Goal: Task Accomplishment & Management: Complete application form

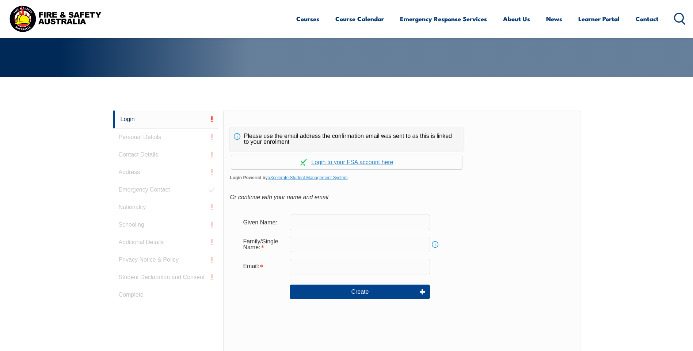
scroll to position [195, 0]
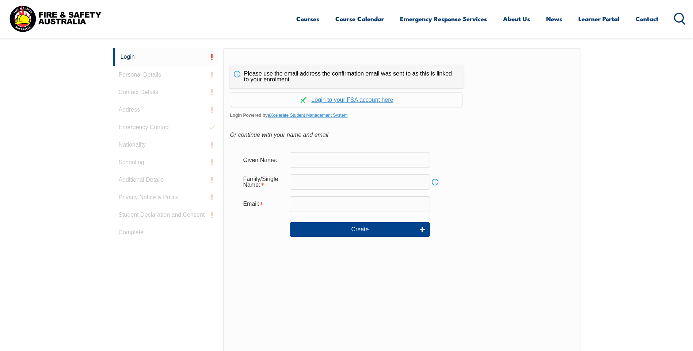
click at [306, 162] on input "text" at bounding box center [360, 159] width 140 height 15
type input "[PERSON_NAME]"
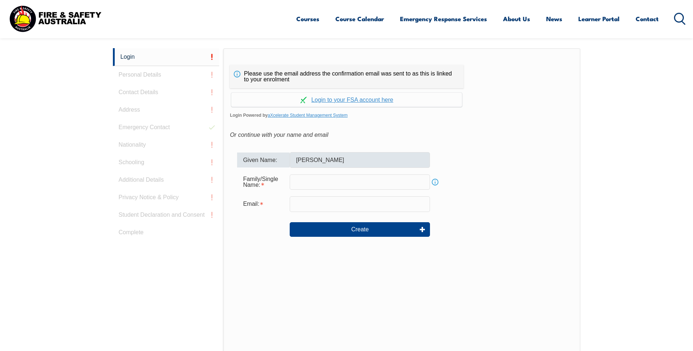
type input "[PERSON_NAME]"
type input "[PERSON_NAME][EMAIL_ADDRESS][PERSON_NAME][DOMAIN_NAME]"
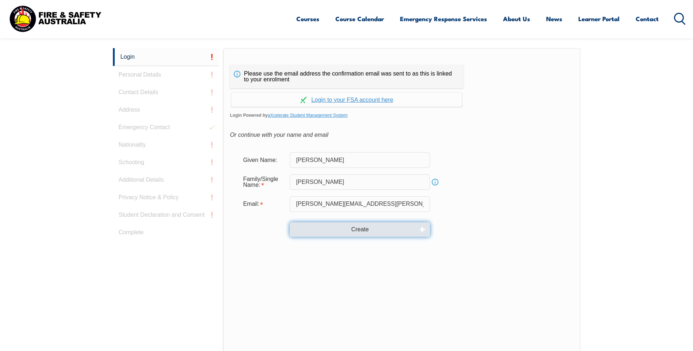
click at [363, 231] on button "Create" at bounding box center [360, 229] width 140 height 15
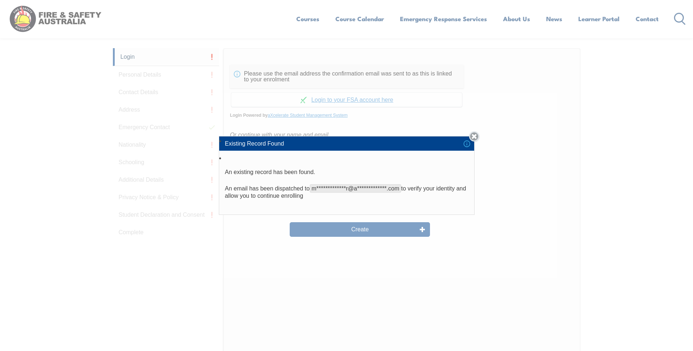
click at [476, 137] on link "Close" at bounding box center [474, 136] width 10 height 10
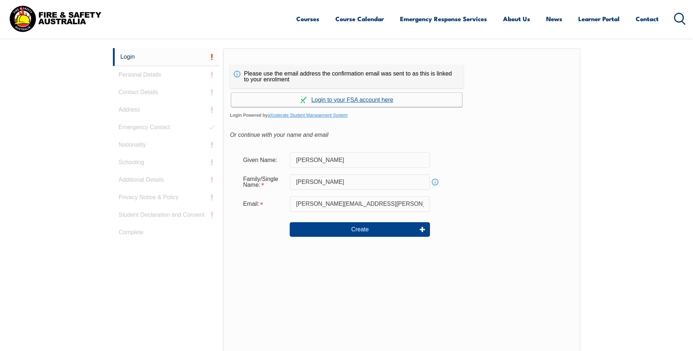
click at [365, 101] on link "Continue with aXcelerate" at bounding box center [346, 100] width 231 height 14
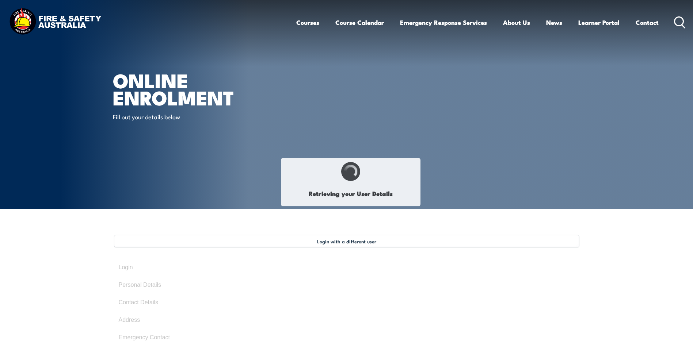
type input "[PERSON_NAME]"
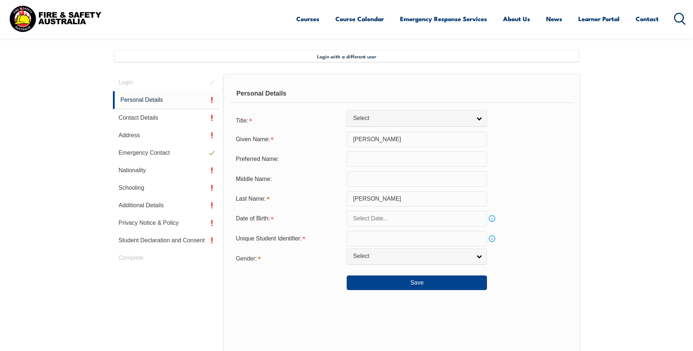
scroll to position [199, 0]
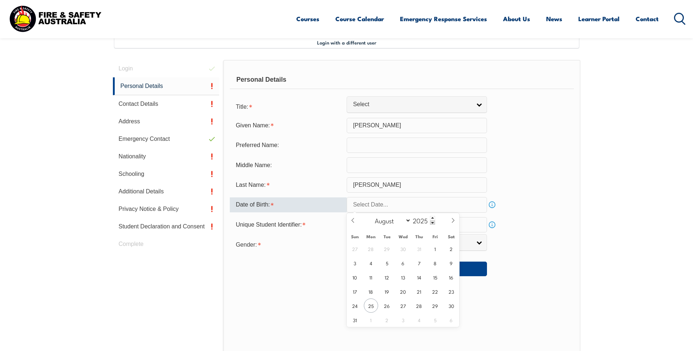
click at [368, 205] on input "text" at bounding box center [417, 204] width 140 height 15
click at [432, 216] on span at bounding box center [432, 218] width 5 height 4
click at [432, 218] on span at bounding box center [432, 218] width 5 height 4
click at [431, 222] on span at bounding box center [432, 223] width 5 height 4
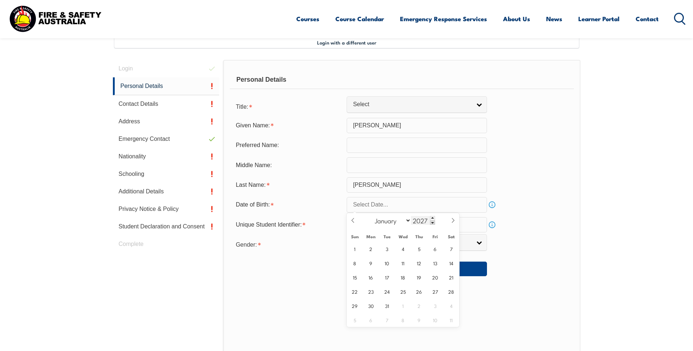
click at [431, 222] on span at bounding box center [432, 223] width 5 height 4
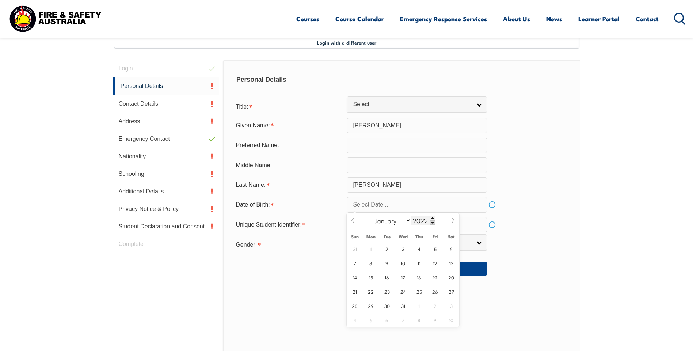
click at [431, 222] on span at bounding box center [432, 223] width 5 height 4
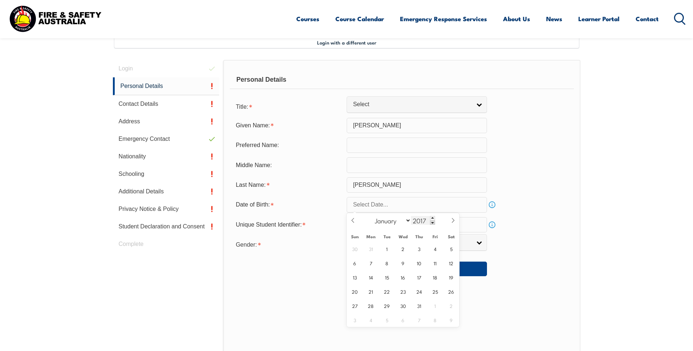
click at [431, 222] on span at bounding box center [432, 223] width 5 height 4
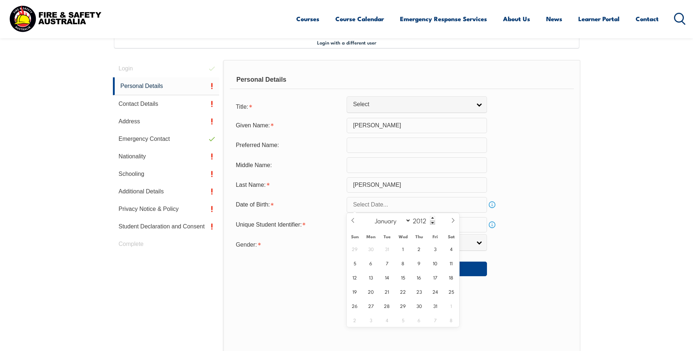
drag, startPoint x: 426, startPoint y: 220, endPoint x: 395, endPoint y: 215, distance: 31.8
click at [409, 221] on div "January February March April May June July August September October November De…" at bounding box center [403, 220] width 84 height 15
type input "1971"
click at [406, 221] on select "January February March April May June July August September October November De…" at bounding box center [391, 220] width 40 height 9
select select "10"
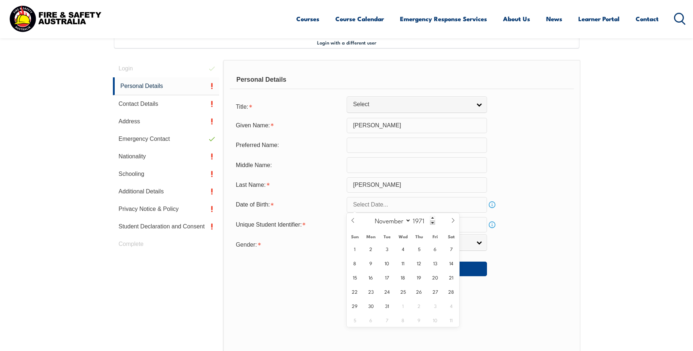
click at [371, 216] on select "January February March April May June July August September October November De…" at bounding box center [391, 220] width 40 height 9
click at [387, 264] on span "9" at bounding box center [387, 263] width 14 height 14
type input "November 9, 1971"
drag, startPoint x: 531, startPoint y: 223, endPoint x: 535, endPoint y: 227, distance: 5.5
click at [533, 223] on div "Unique Student Identifier: Info" at bounding box center [402, 224] width 344 height 15
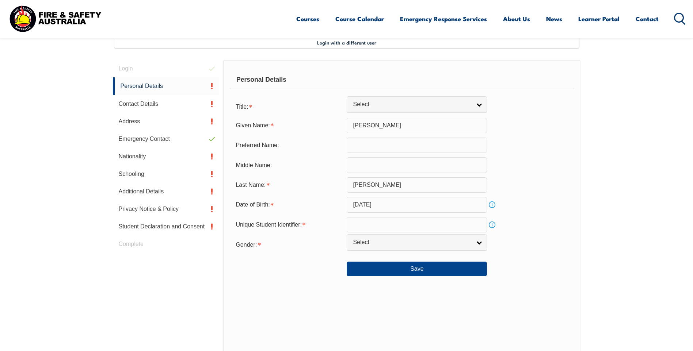
click at [356, 227] on input "text" at bounding box center [417, 224] width 140 height 15
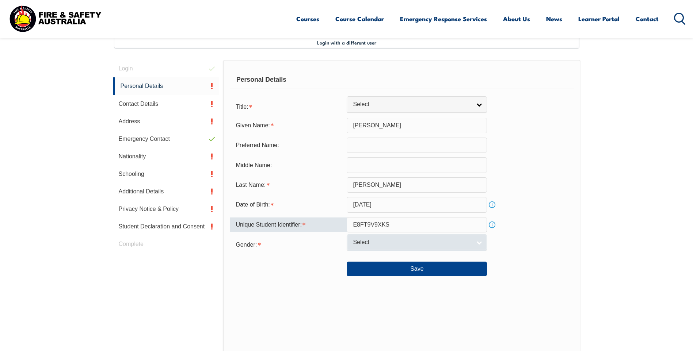
type input "E8FT9V9XKS"
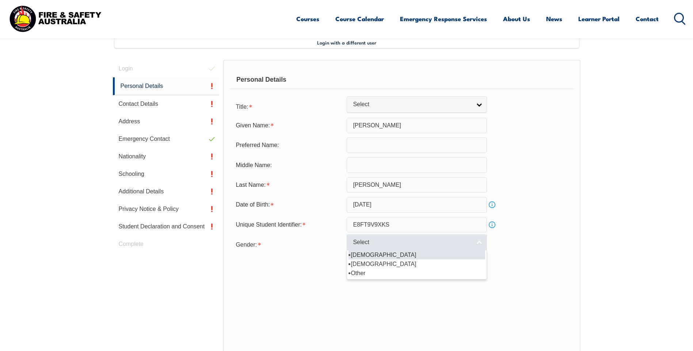
click at [399, 242] on span "Select" at bounding box center [412, 243] width 118 height 8
click at [377, 255] on li "[DEMOGRAPHIC_DATA]" at bounding box center [416, 254] width 137 height 9
select select "M"
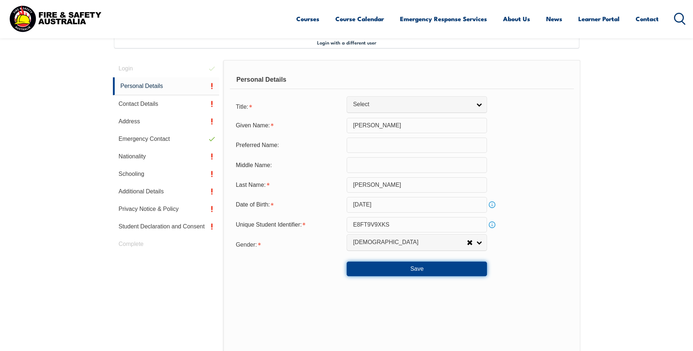
click at [421, 270] on button "Save" at bounding box center [417, 269] width 140 height 15
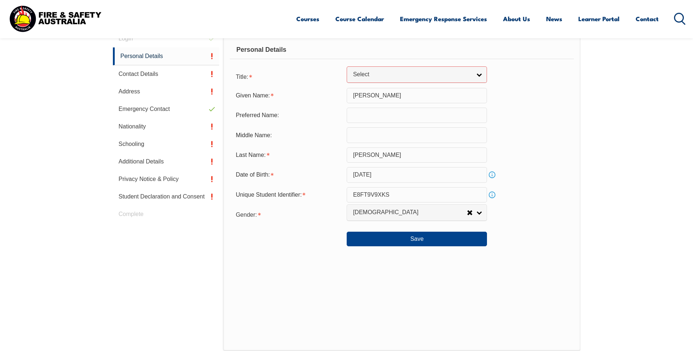
scroll to position [149, 0]
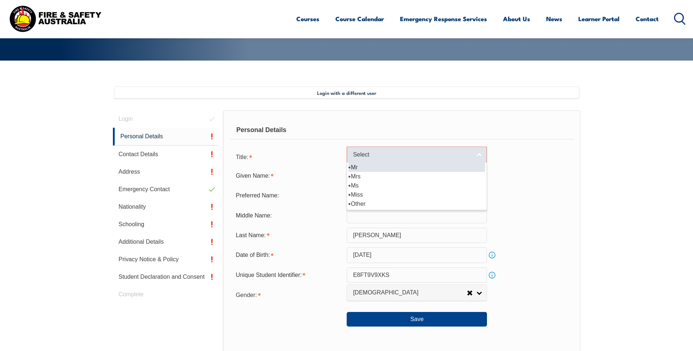
click at [481, 154] on link "Select" at bounding box center [417, 155] width 140 height 16
click at [374, 166] on li "Mr" at bounding box center [416, 167] width 137 height 9
select select "Mr"
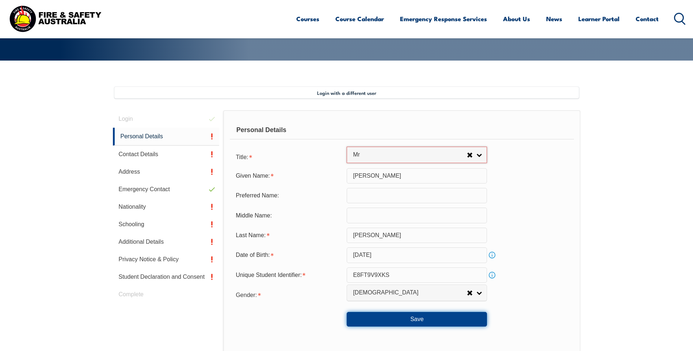
click at [421, 320] on button "Save" at bounding box center [417, 319] width 140 height 15
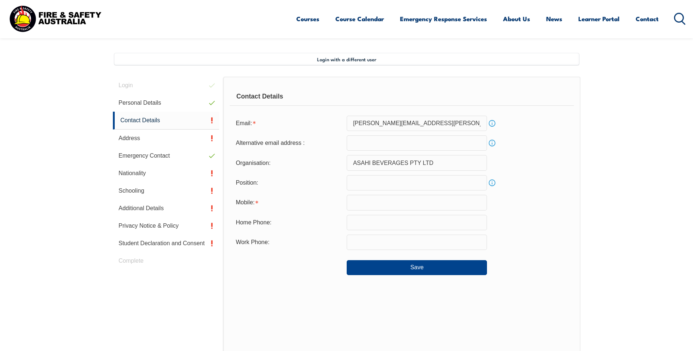
scroll to position [199, 0]
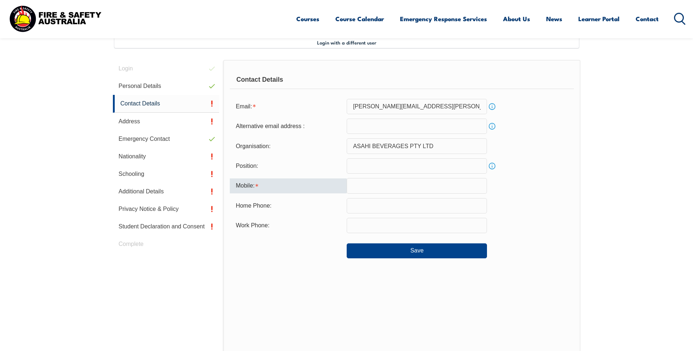
click at [374, 188] on input "text" at bounding box center [417, 185] width 140 height 15
type input "0400552951"
type input "[PERSON_NAME][EMAIL_ADDRESS][PERSON_NAME][DOMAIN_NAME]"
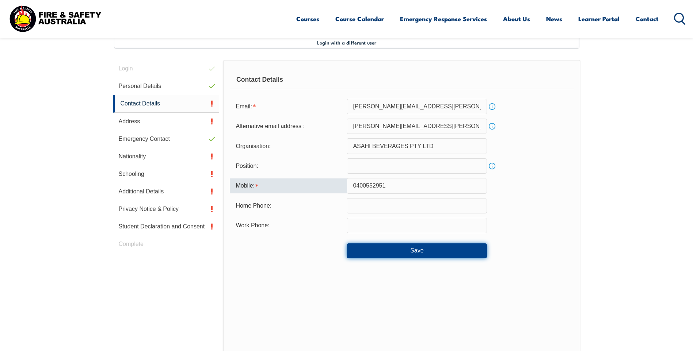
click at [418, 251] on button "Save" at bounding box center [417, 251] width 140 height 15
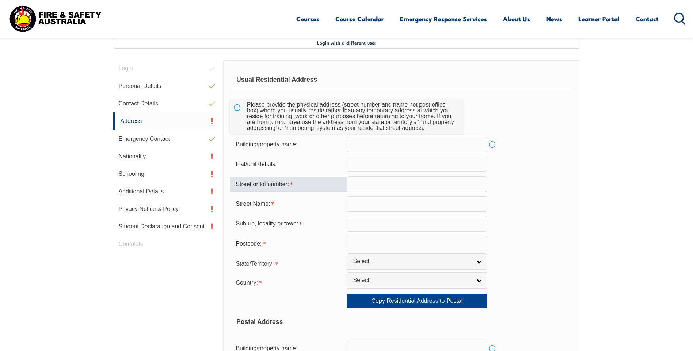
click at [368, 185] on input "text" at bounding box center [417, 183] width 140 height 15
type input "21 Carmelita Ci"
type input "ROUSE HILL"
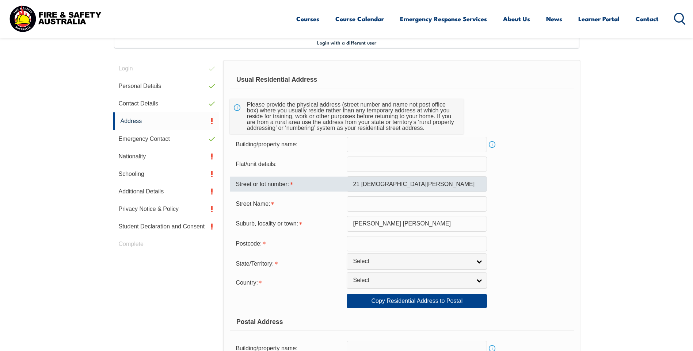
type input "2155"
select select "1101"
drag, startPoint x: 398, startPoint y: 180, endPoint x: 379, endPoint y: 183, distance: 19.2
click at [379, 183] on input "21 Carmelita Ci" at bounding box center [417, 183] width 140 height 15
drag, startPoint x: 407, startPoint y: 184, endPoint x: 382, endPoint y: 182, distance: 25.2
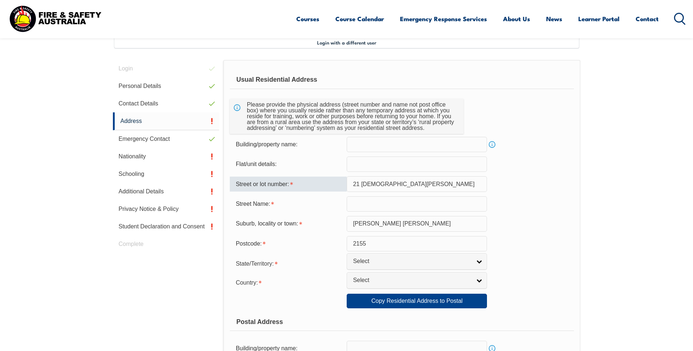
click at [382, 182] on input "21 Carmelita Ci" at bounding box center [417, 183] width 140 height 15
drag, startPoint x: 361, startPoint y: 183, endPoint x: 386, endPoint y: 187, distance: 24.7
click at [386, 187] on input "21 Carmelita Ci" at bounding box center [417, 183] width 140 height 15
click at [355, 204] on input "text" at bounding box center [417, 203] width 140 height 15
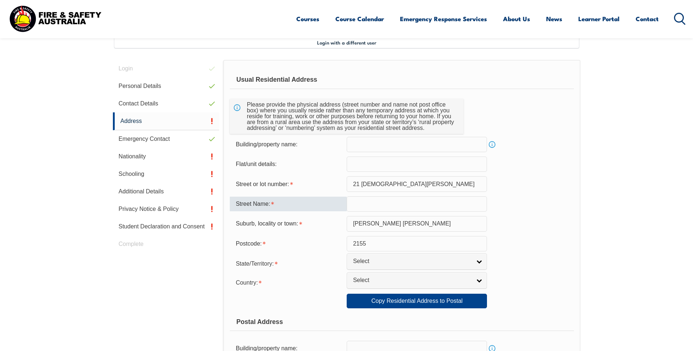
paste input "Carmelita"
type input "Carmelita"
click at [393, 184] on input "21 Carmelita Ci" at bounding box center [417, 183] width 140 height 15
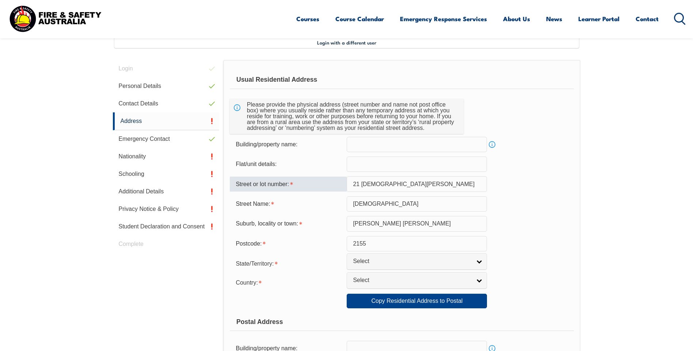
click at [399, 183] on input "21 Carmelita Ci" at bounding box center [417, 183] width 140 height 15
type input "21"
click at [508, 214] on form "Usual Residential Address Please provide the physical address (street number an…" at bounding box center [402, 305] width 344 height 468
click at [405, 202] on input "Carmelita" at bounding box center [417, 203] width 140 height 15
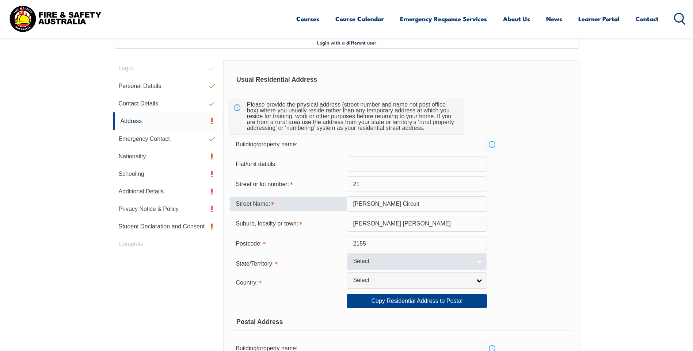
type input "Carmelita Circuit"
click at [373, 262] on span "Select" at bounding box center [412, 262] width 118 height 8
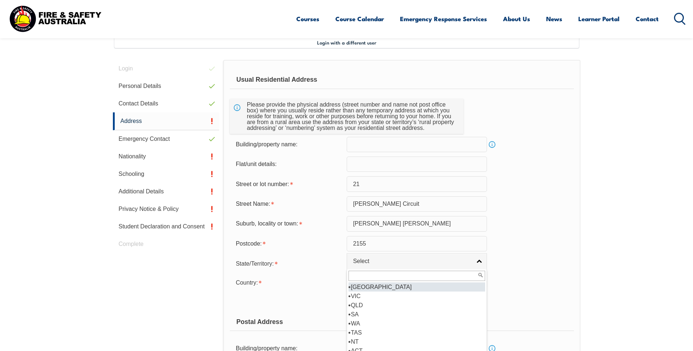
click at [372, 285] on li "[GEOGRAPHIC_DATA]" at bounding box center [416, 287] width 137 height 9
select select "[GEOGRAPHIC_DATA]"
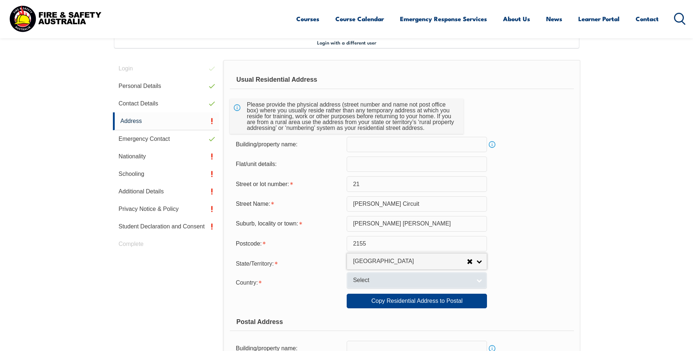
click at [360, 282] on span "Select" at bounding box center [412, 281] width 118 height 8
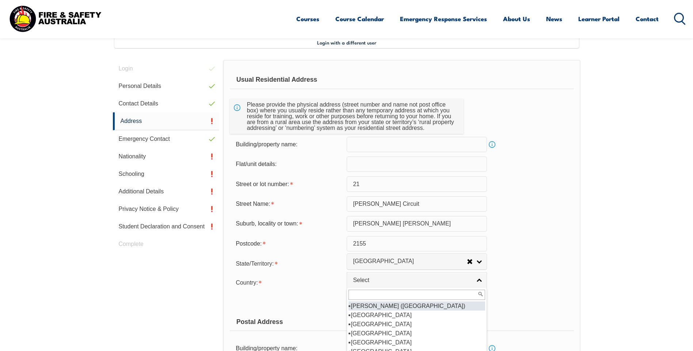
scroll to position [110, 0]
drag, startPoint x: 359, startPoint y: 313, endPoint x: 373, endPoint y: 298, distance: 20.7
click at [359, 314] on li "[GEOGRAPHIC_DATA]" at bounding box center [416, 315] width 137 height 9
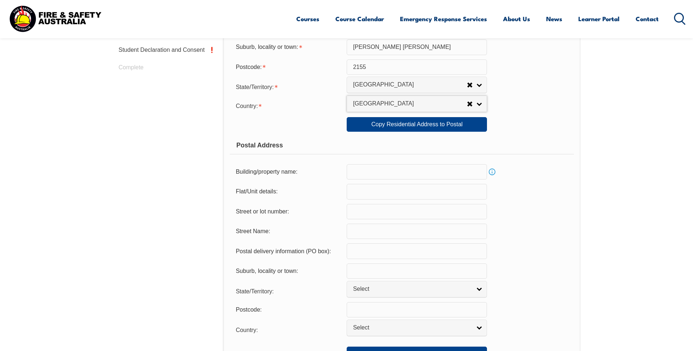
scroll to position [418, 0]
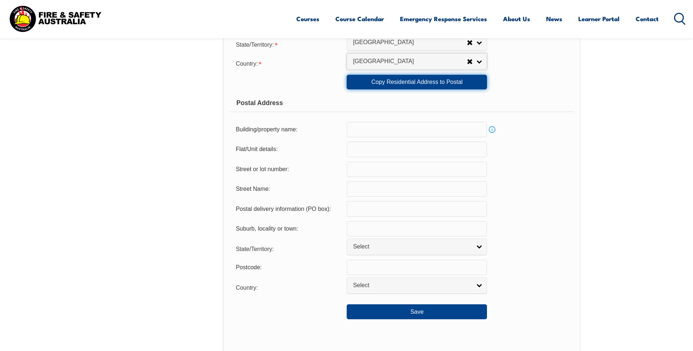
click at [414, 86] on link "Copy Residential Address to Postal" at bounding box center [417, 82] width 140 height 15
type input "21"
type input "Carmelita Circuit"
type input "ROUSE HILL"
select select "[GEOGRAPHIC_DATA]"
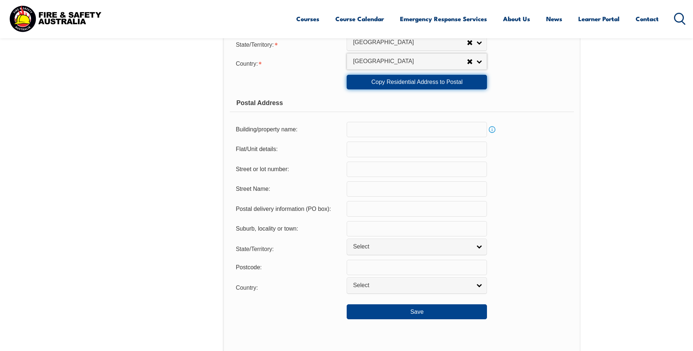
type input "2155"
select select "1101"
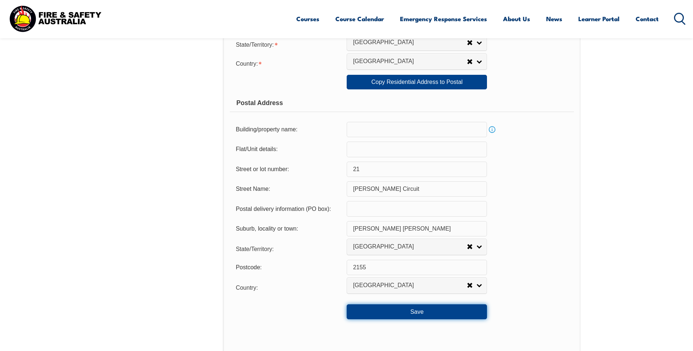
click at [419, 311] on button "Save" at bounding box center [417, 312] width 140 height 15
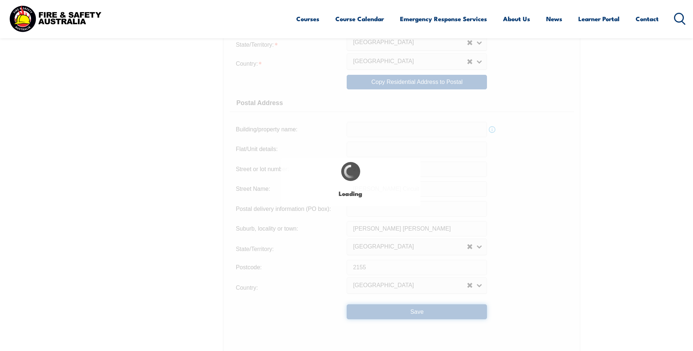
type input "21"
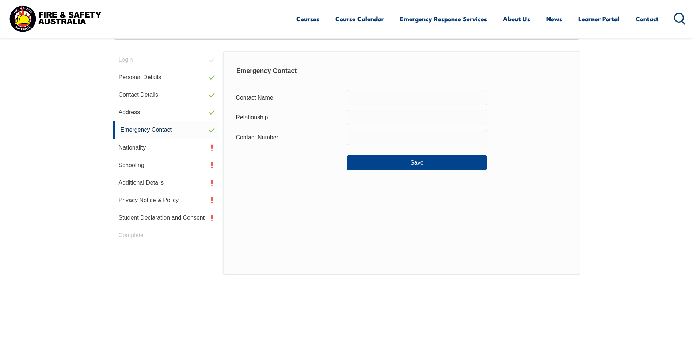
scroll to position [199, 0]
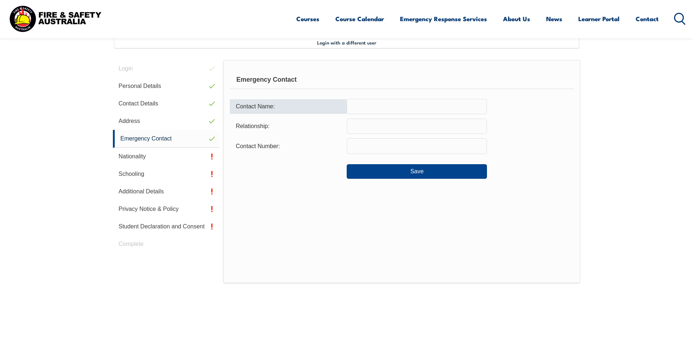
click at [361, 107] on input "text" at bounding box center [417, 106] width 140 height 15
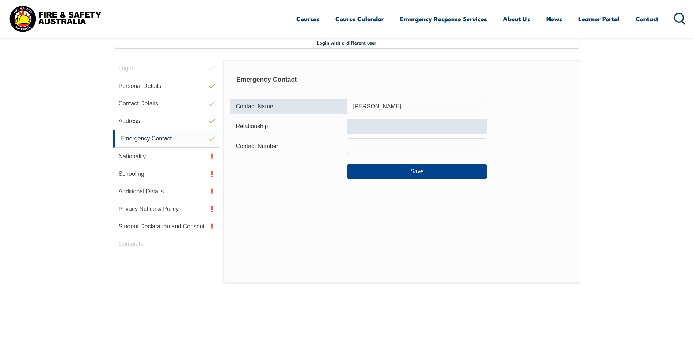
type input "Helga Traynor"
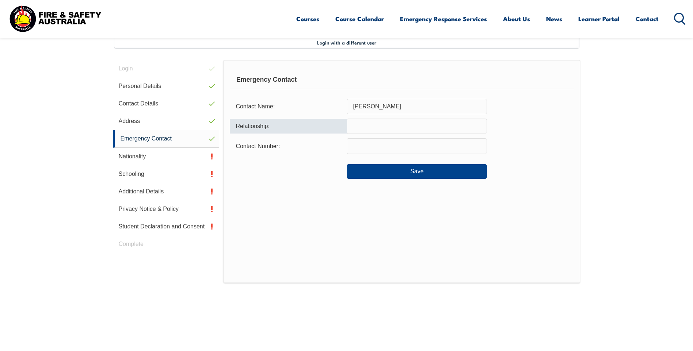
click at [364, 126] on input "text" at bounding box center [417, 126] width 140 height 15
type input "Wife"
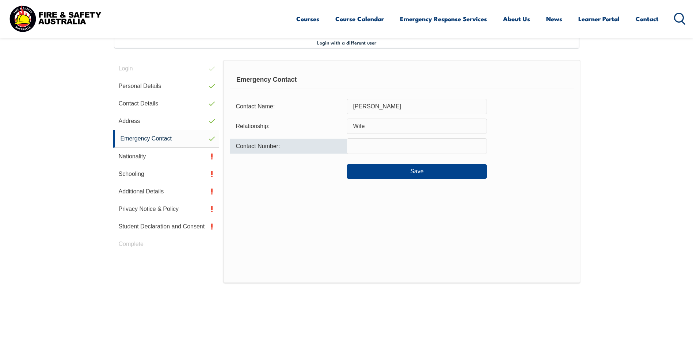
click at [355, 145] on input "text" at bounding box center [417, 145] width 140 height 15
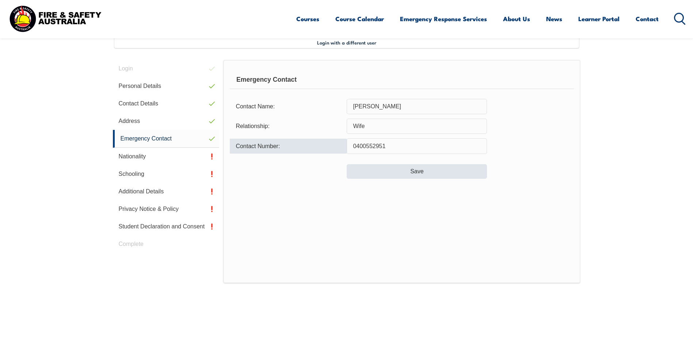
type input "0400552951"
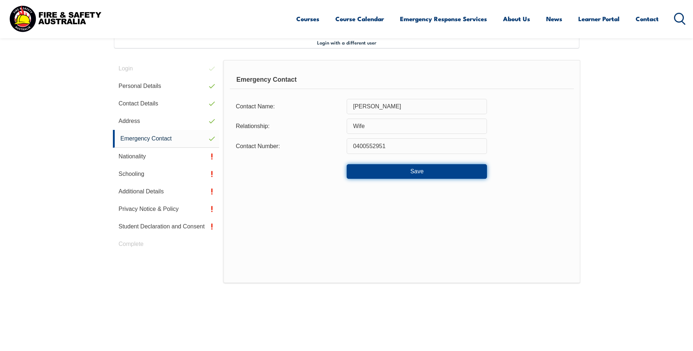
click at [426, 170] on button "Save" at bounding box center [417, 171] width 140 height 15
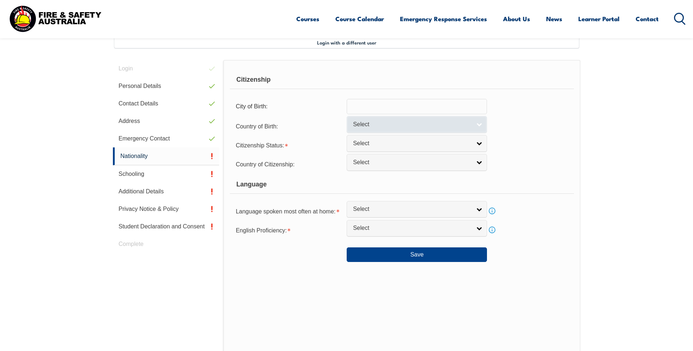
click at [417, 125] on span "Select" at bounding box center [412, 125] width 118 height 8
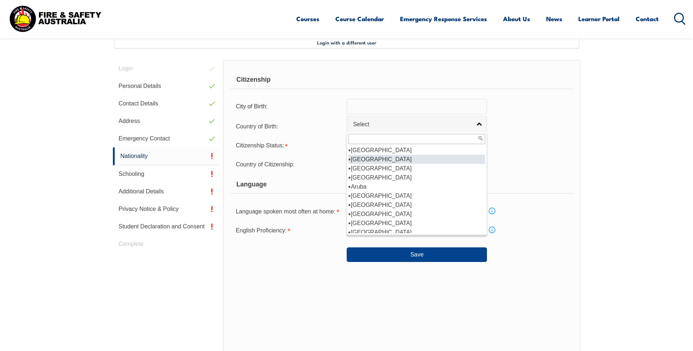
scroll to position [110, 0]
click at [372, 157] on li "[GEOGRAPHIC_DATA]" at bounding box center [416, 159] width 137 height 9
select select "1101"
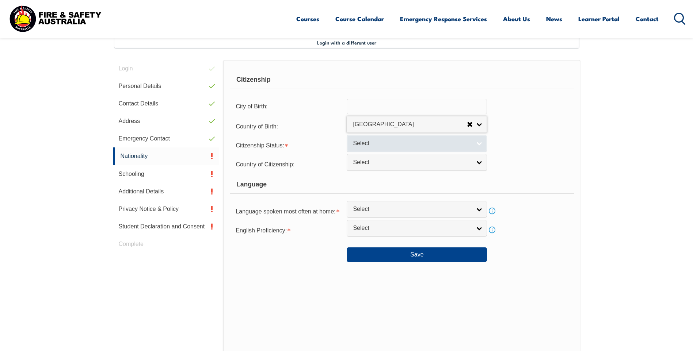
click at [372, 145] on span "Select" at bounding box center [412, 144] width 118 height 8
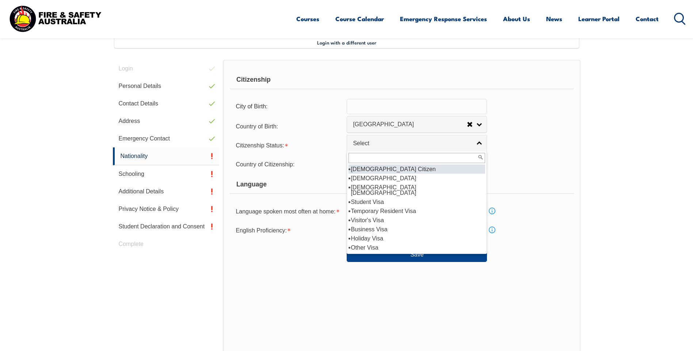
click at [384, 171] on li "[DEMOGRAPHIC_DATA] Citizen" at bounding box center [416, 169] width 137 height 9
select select "1"
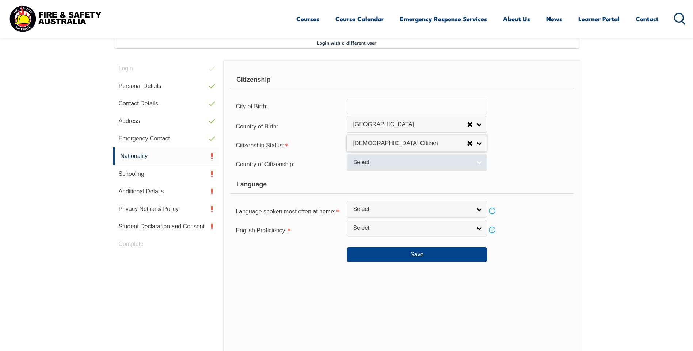
click at [366, 161] on span "Select" at bounding box center [412, 163] width 118 height 8
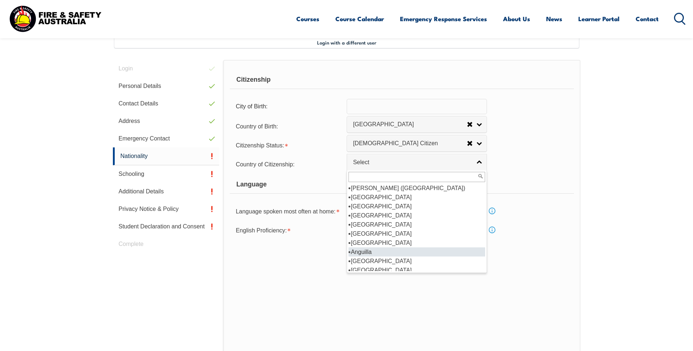
scroll to position [73, 0]
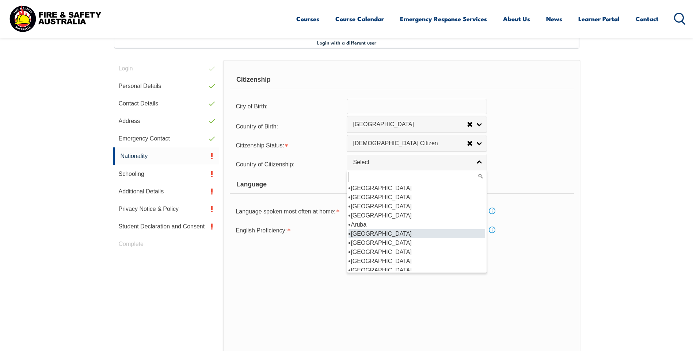
click at [381, 233] on li "[GEOGRAPHIC_DATA]" at bounding box center [416, 233] width 137 height 9
select select "1101"
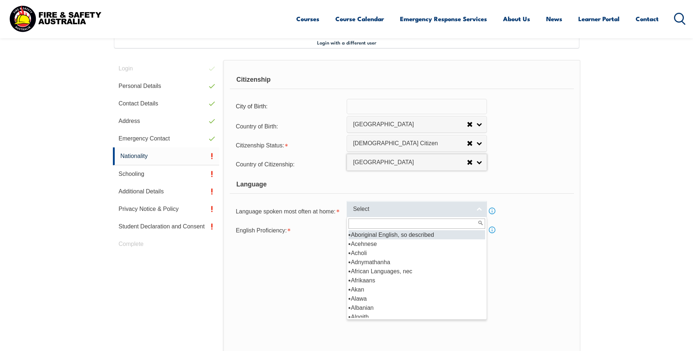
click at [383, 211] on span "Select" at bounding box center [412, 210] width 118 height 8
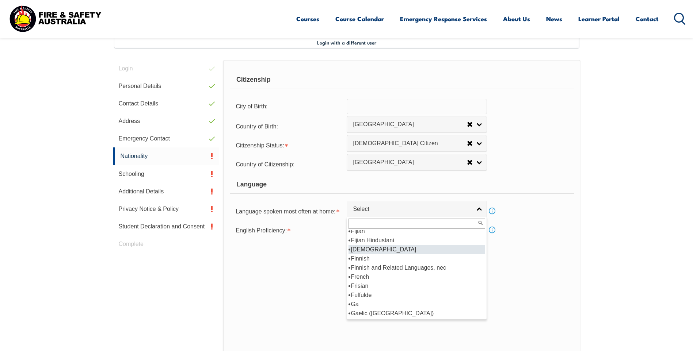
scroll to position [876, 0]
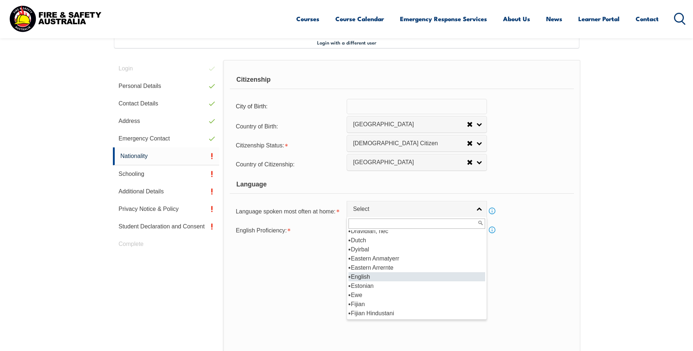
click at [389, 280] on li "English" at bounding box center [416, 276] width 137 height 9
select select "1201"
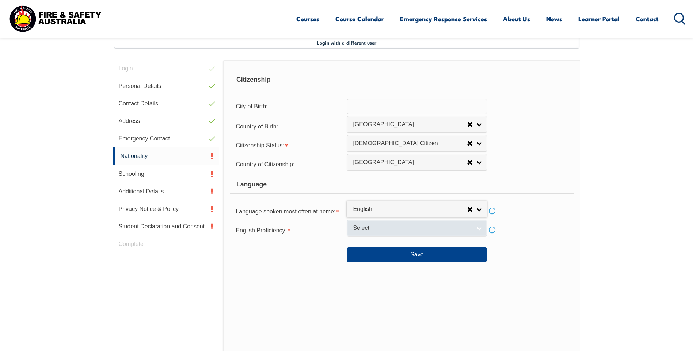
click at [371, 229] on span "Select" at bounding box center [412, 229] width 118 height 8
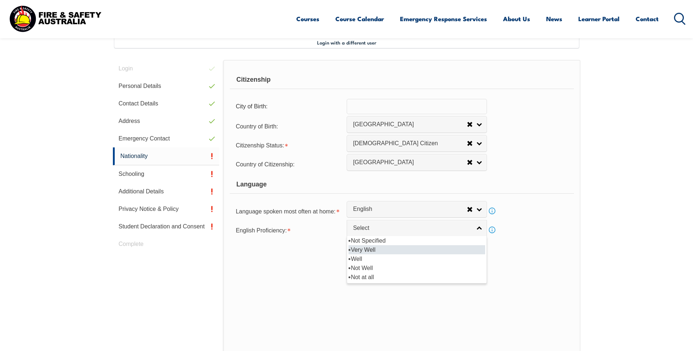
click at [384, 249] on li "Very Well" at bounding box center [416, 249] width 137 height 9
select select "1"
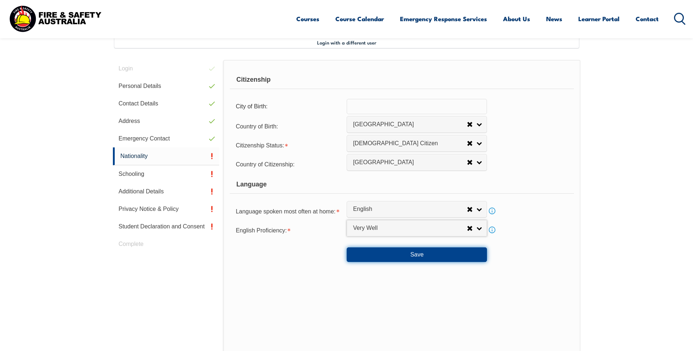
click at [411, 256] on button "Save" at bounding box center [417, 255] width 140 height 15
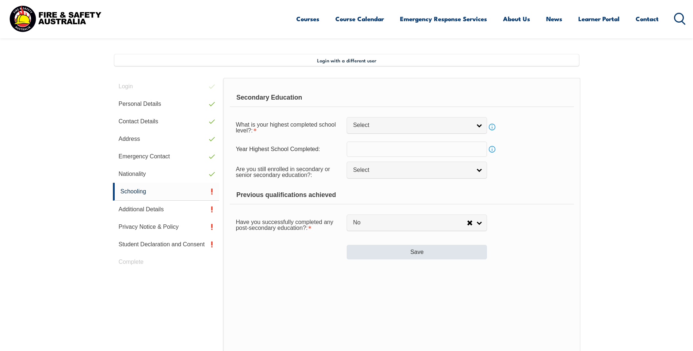
scroll to position [199, 0]
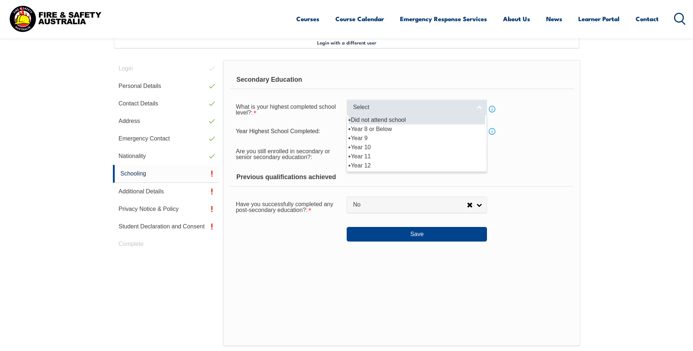
click at [363, 109] on span "Select" at bounding box center [412, 108] width 118 height 8
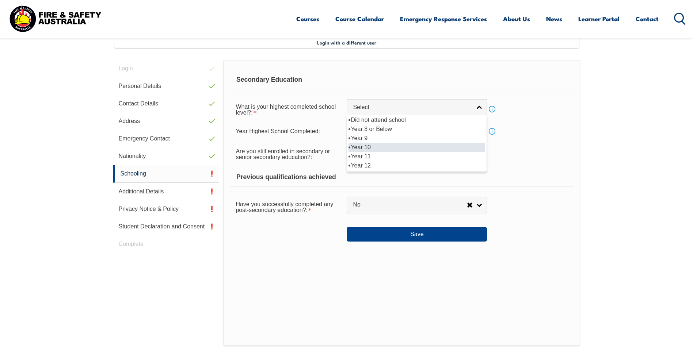
click at [385, 148] on li "Year 10" at bounding box center [416, 147] width 137 height 9
select select "10"
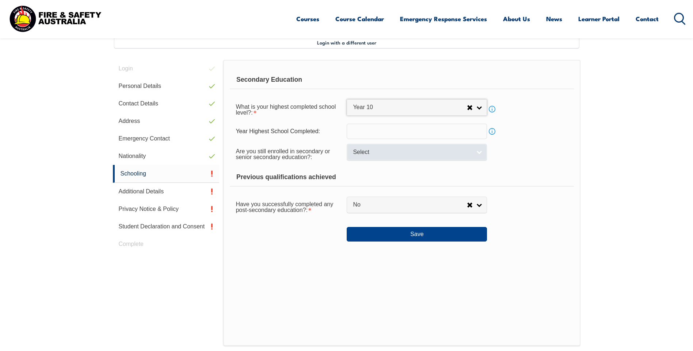
click at [380, 153] on span "Select" at bounding box center [412, 153] width 118 height 8
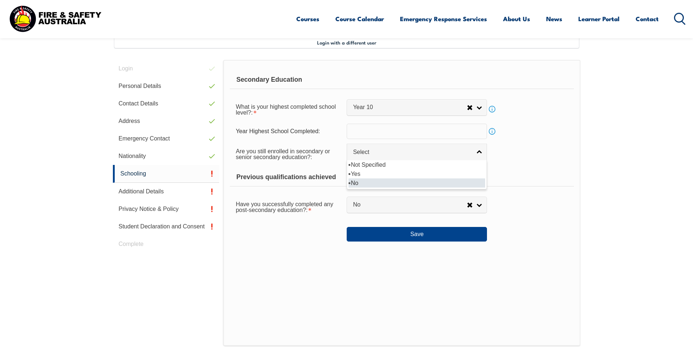
click at [365, 181] on li "No" at bounding box center [416, 183] width 137 height 9
select select "false"
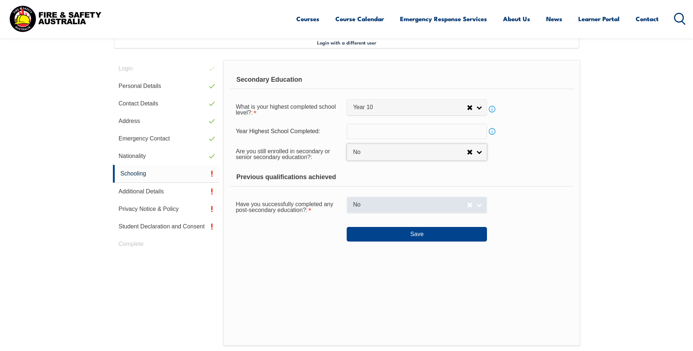
click at [376, 205] on span "No" at bounding box center [410, 205] width 114 height 8
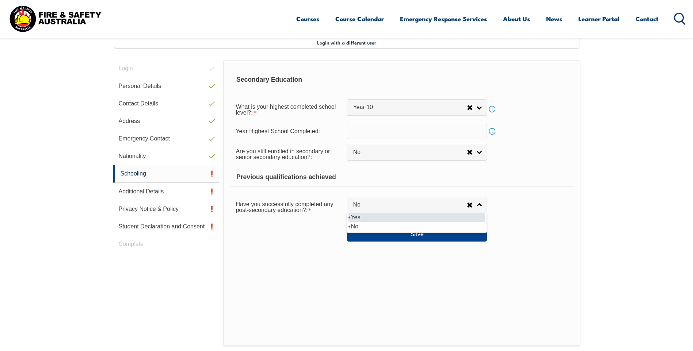
click at [374, 217] on li "Yes" at bounding box center [416, 217] width 137 height 9
select select "true"
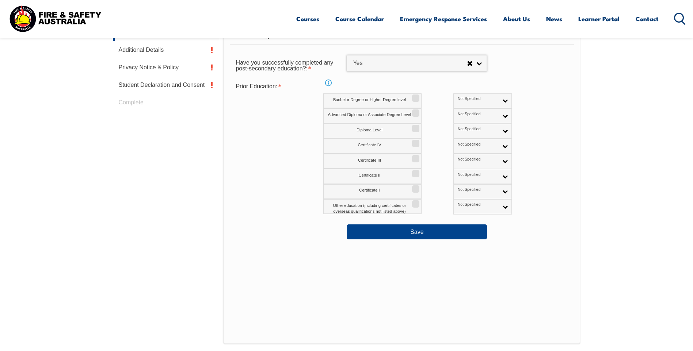
scroll to position [345, 0]
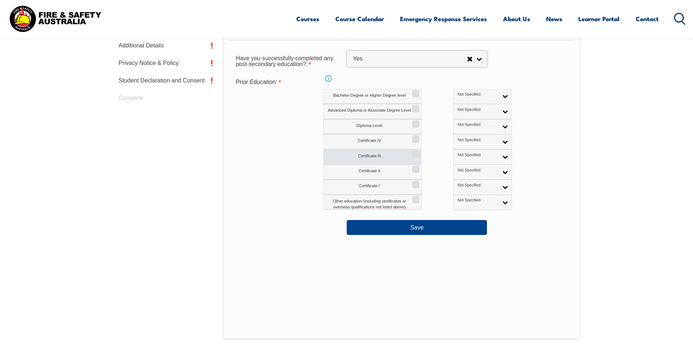
click at [417, 152] on input "Certificate III" at bounding box center [414, 152] width 4 height 1
checkbox input "true"
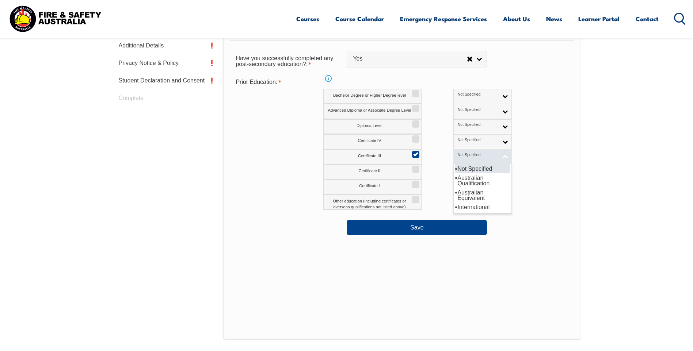
click at [458, 155] on span "Not Specified" at bounding box center [478, 155] width 41 height 5
click at [460, 180] on li "Australian Qualification" at bounding box center [482, 180] width 55 height 15
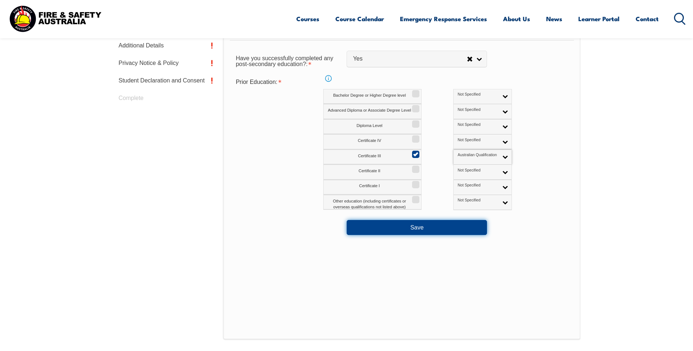
click at [420, 229] on button "Save" at bounding box center [417, 227] width 140 height 15
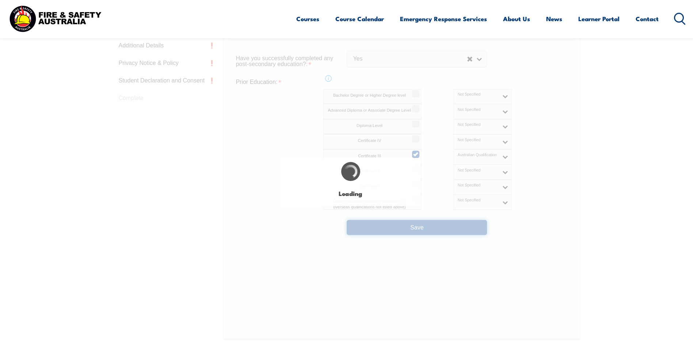
select select
select select "false"
select select "true"
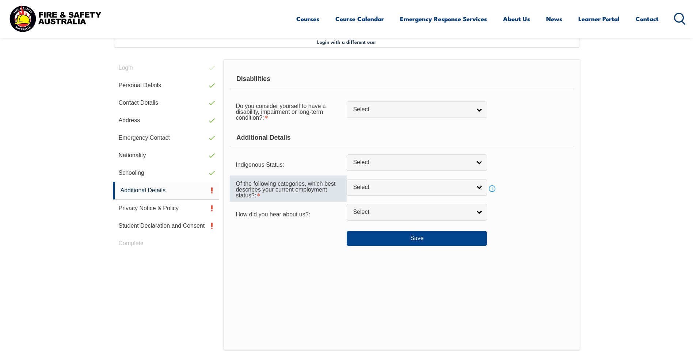
scroll to position [199, 0]
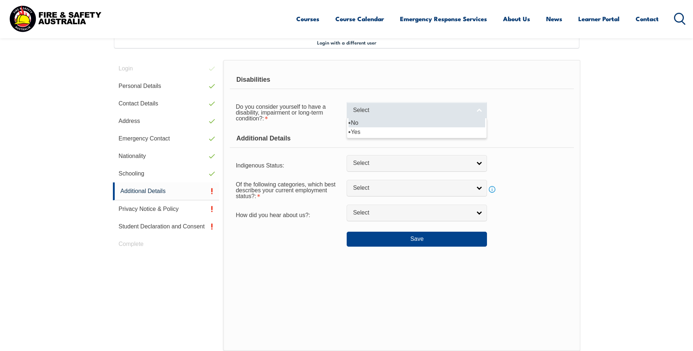
click at [398, 110] on span "Select" at bounding box center [412, 111] width 118 height 8
click at [388, 125] on li "No" at bounding box center [416, 122] width 137 height 9
select select "false"
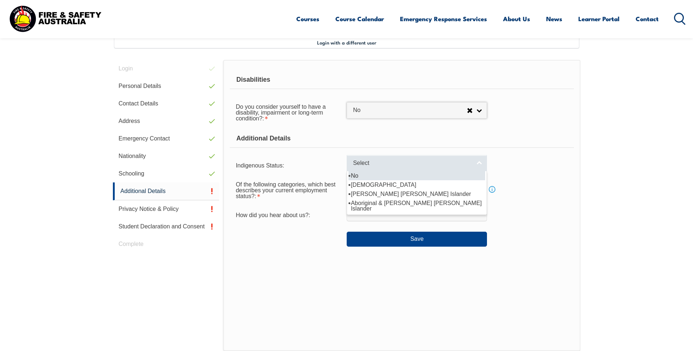
click at [387, 165] on span "Select" at bounding box center [412, 164] width 118 height 8
click at [370, 179] on li "No" at bounding box center [416, 175] width 137 height 9
select select "4"
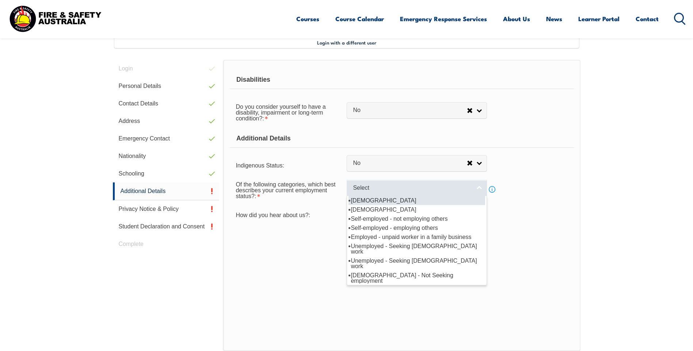
click at [368, 192] on link "Select" at bounding box center [417, 188] width 140 height 16
click at [376, 202] on li "[DEMOGRAPHIC_DATA]" at bounding box center [416, 200] width 137 height 9
select select "1"
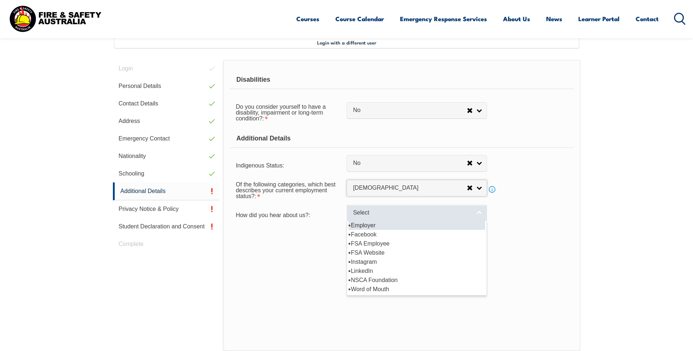
click at [364, 214] on span "Select" at bounding box center [412, 213] width 118 height 8
click at [369, 225] on li "Employer" at bounding box center [416, 225] width 137 height 9
select select "8019"
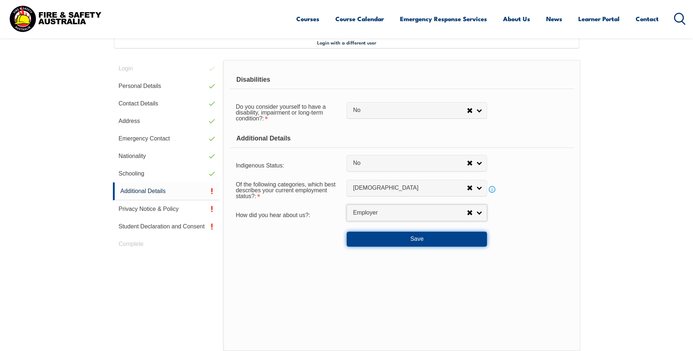
click at [418, 238] on button "Save" at bounding box center [417, 239] width 140 height 15
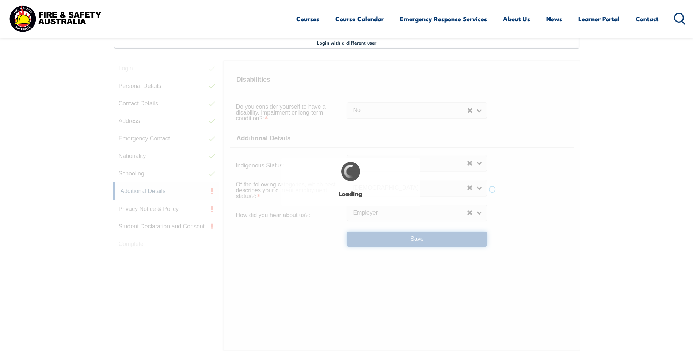
select select "false"
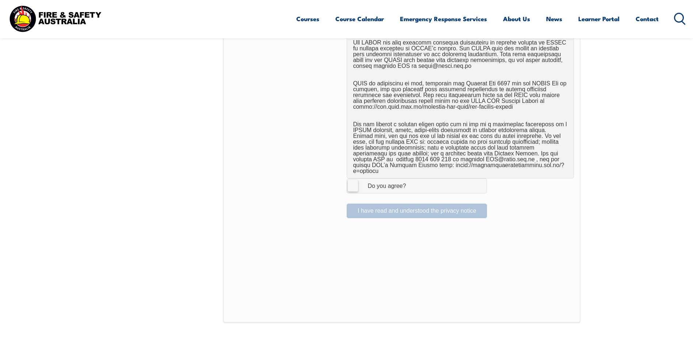
scroll to position [455, 0]
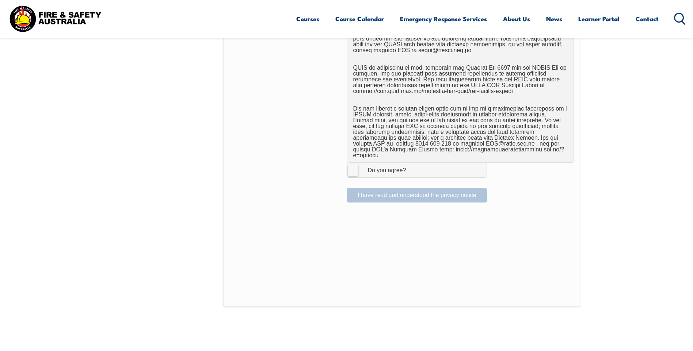
drag, startPoint x: 355, startPoint y: 163, endPoint x: 361, endPoint y: 175, distance: 13.1
click at [355, 164] on label "I Agree Do you agree?" at bounding box center [417, 170] width 140 height 15
click at [412, 164] on input "I Agree Do you agree?" at bounding box center [418, 170] width 12 height 14
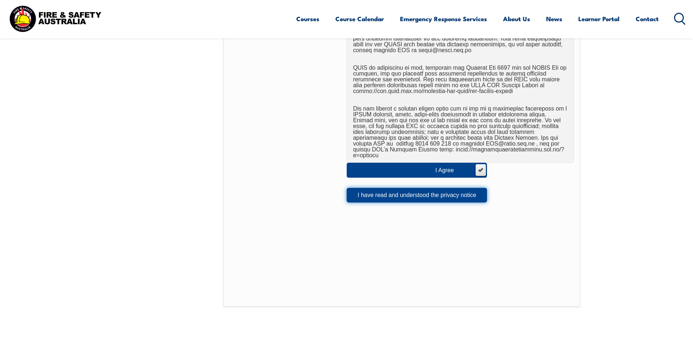
click at [404, 192] on button "I have read and understood the privacy notice" at bounding box center [417, 195] width 140 height 15
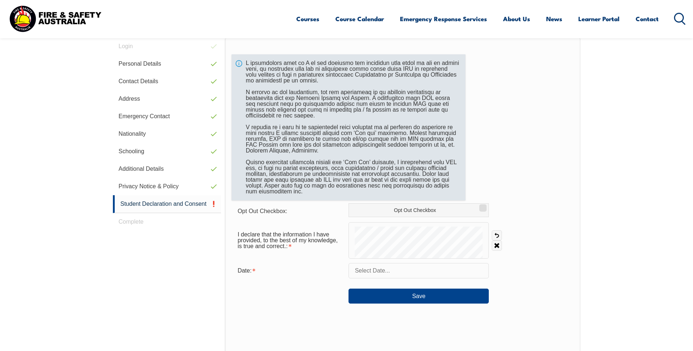
scroll to position [199, 0]
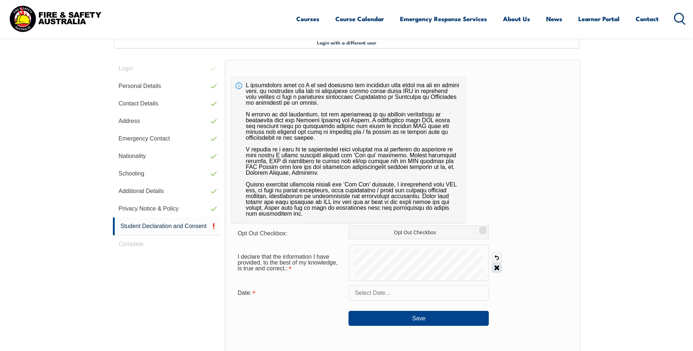
click at [498, 270] on link "Clear" at bounding box center [496, 268] width 10 height 10
click at [385, 233] on label "Opt Out Checkbox" at bounding box center [418, 233] width 140 height 14
click at [479, 228] on input "Opt Out Checkbox" at bounding box center [481, 227] width 4 height 1
click at [386, 232] on label "Opt Out Checkbox" at bounding box center [418, 233] width 140 height 14
click at [479, 228] on input "Opt Out Checkbox" at bounding box center [481, 227] width 4 height 1
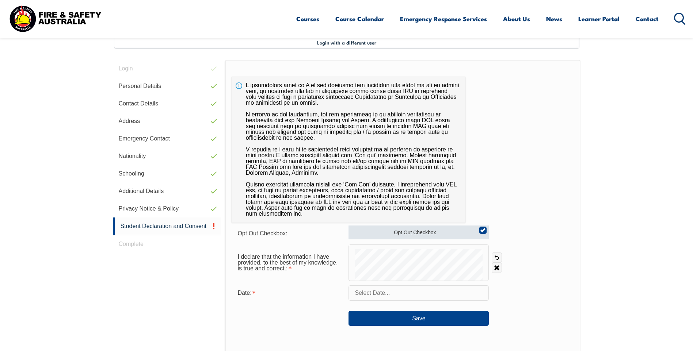
checkbox input "false"
click at [498, 268] on link "Clear" at bounding box center [496, 268] width 10 height 10
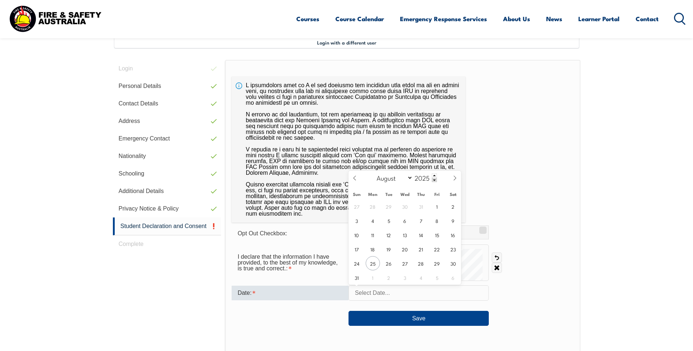
click at [376, 295] on input "text" at bounding box center [418, 293] width 140 height 15
click at [375, 264] on span "25" at bounding box center [372, 263] width 14 height 14
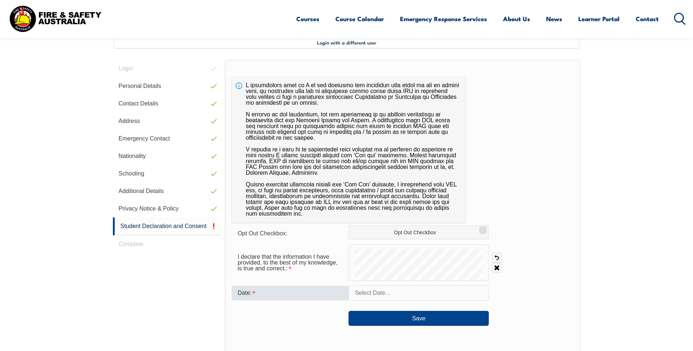
type input "August 25, 2025"
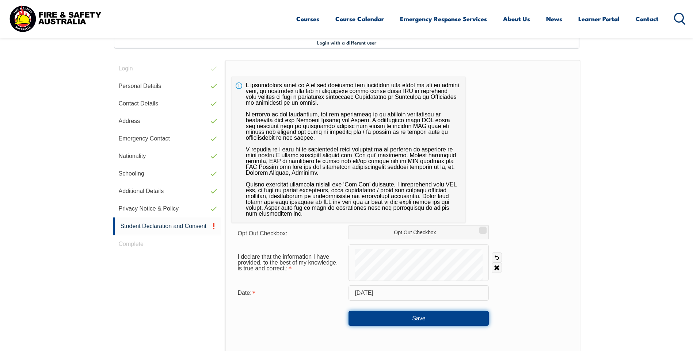
click at [418, 318] on button "Save" at bounding box center [418, 318] width 140 height 15
